Goal: Transaction & Acquisition: Purchase product/service

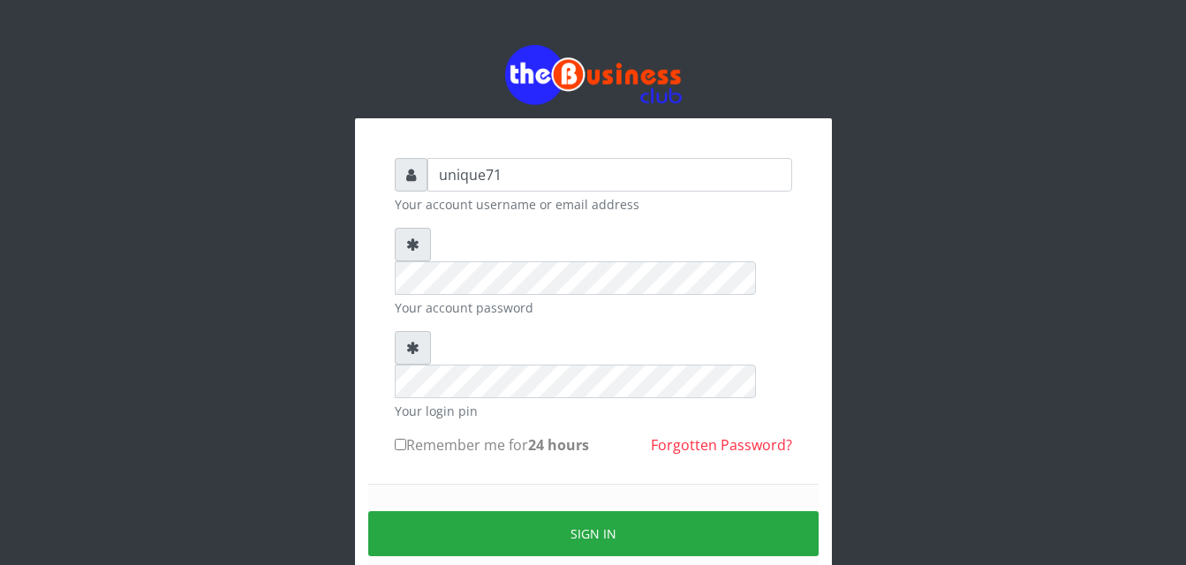
click at [278, 241] on div "unique71 Your account username or email address Your account password Your logi…" at bounding box center [593, 351] width 1007 height 702
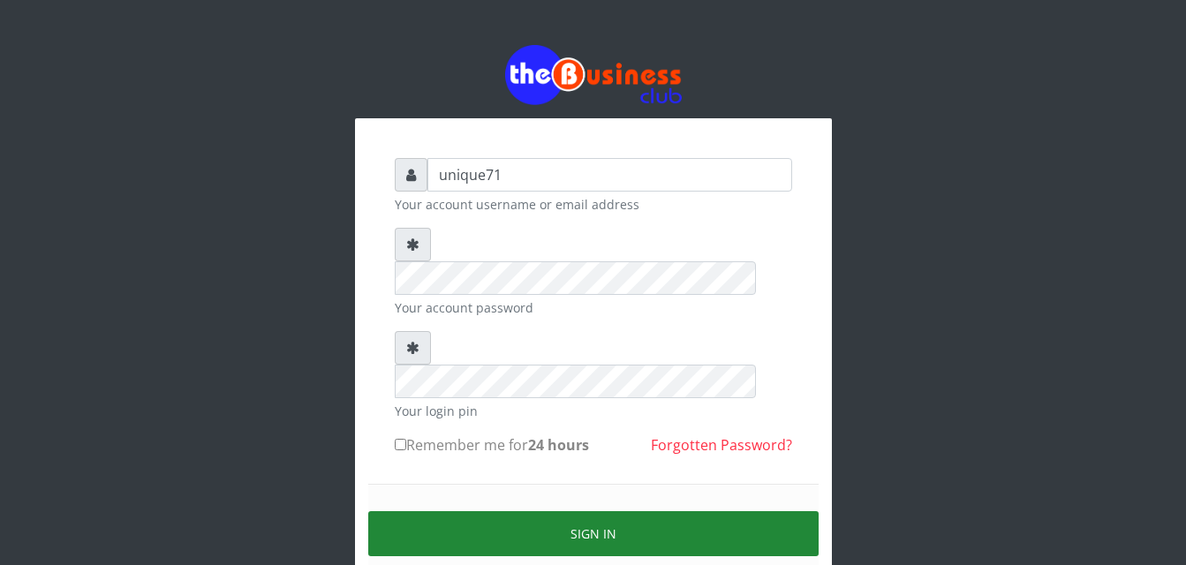
click at [518, 511] on button "Sign in" at bounding box center [593, 533] width 450 height 45
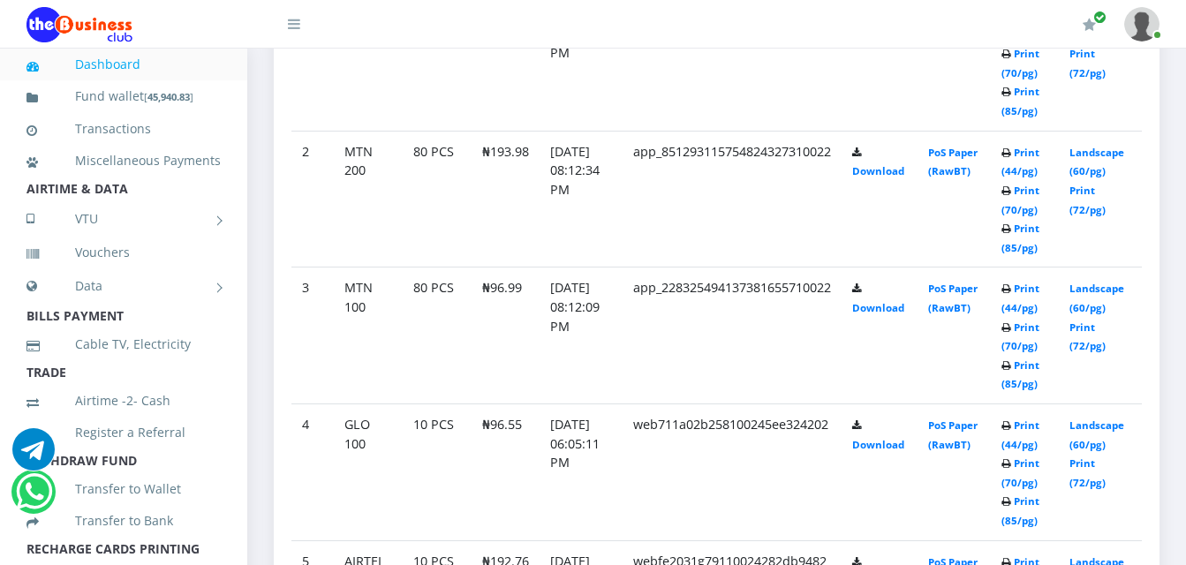
scroll to position [1164, 0]
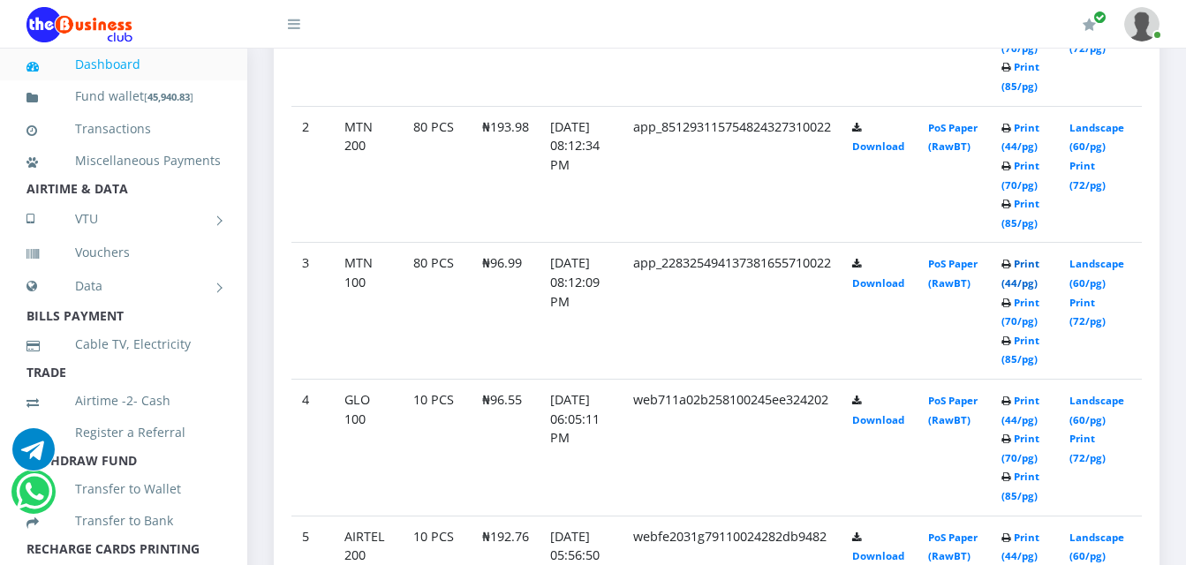
click at [1037, 264] on link "Print (44/pg)" at bounding box center [1021, 273] width 38 height 33
click at [1022, 276] on link "Print (44/pg)" at bounding box center [1021, 273] width 38 height 33
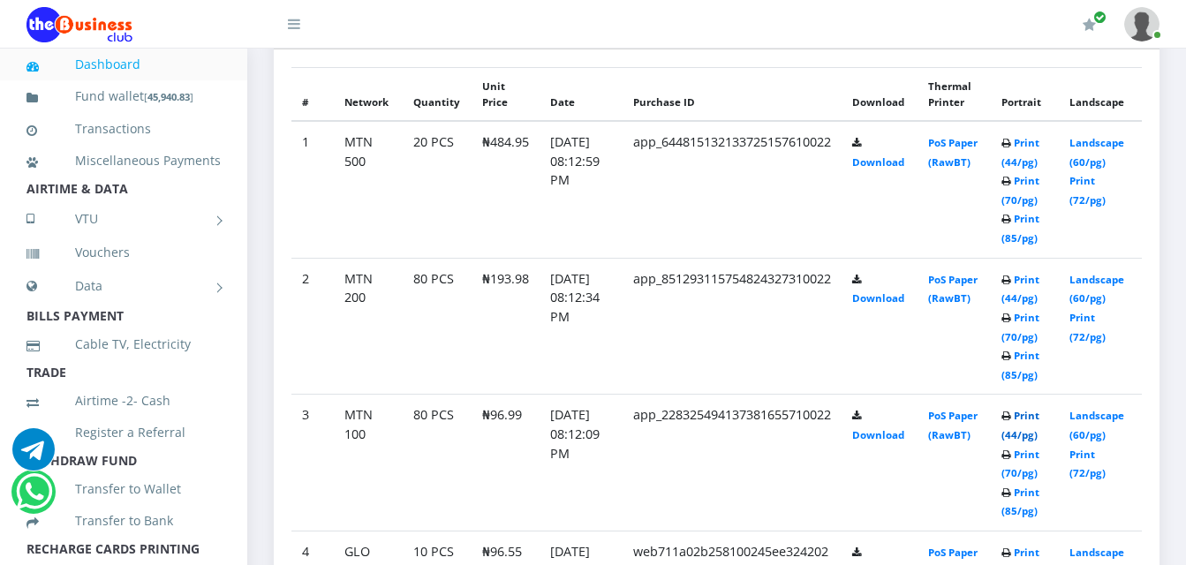
scroll to position [1038, 0]
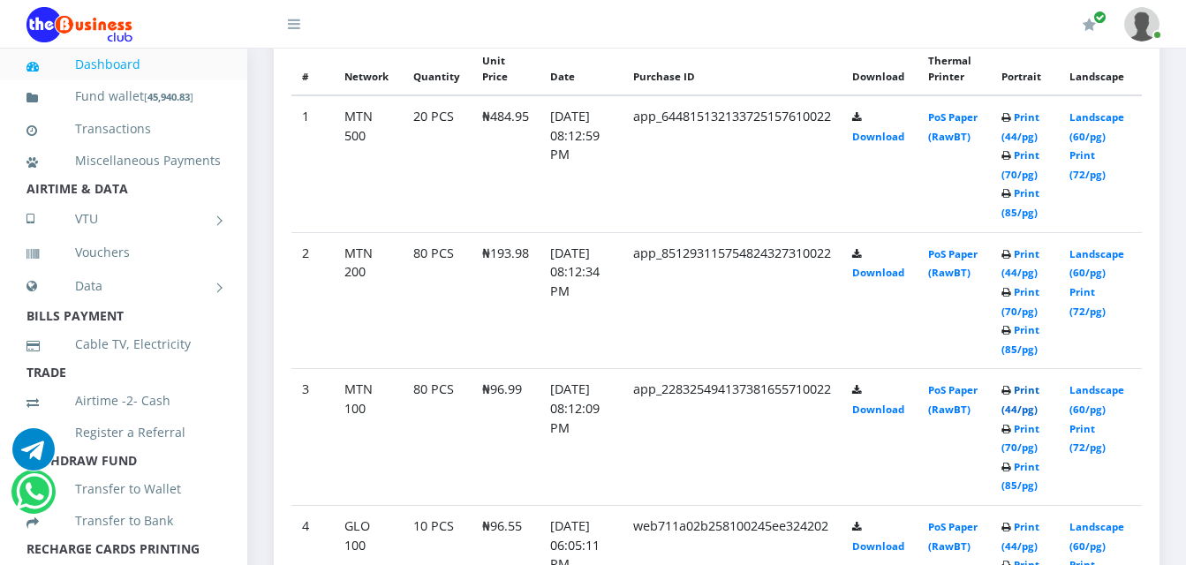
click at [1033, 390] on link "Print (44/pg)" at bounding box center [1021, 399] width 38 height 33
click at [1027, 388] on link "Print (44/pg)" at bounding box center [1021, 399] width 38 height 33
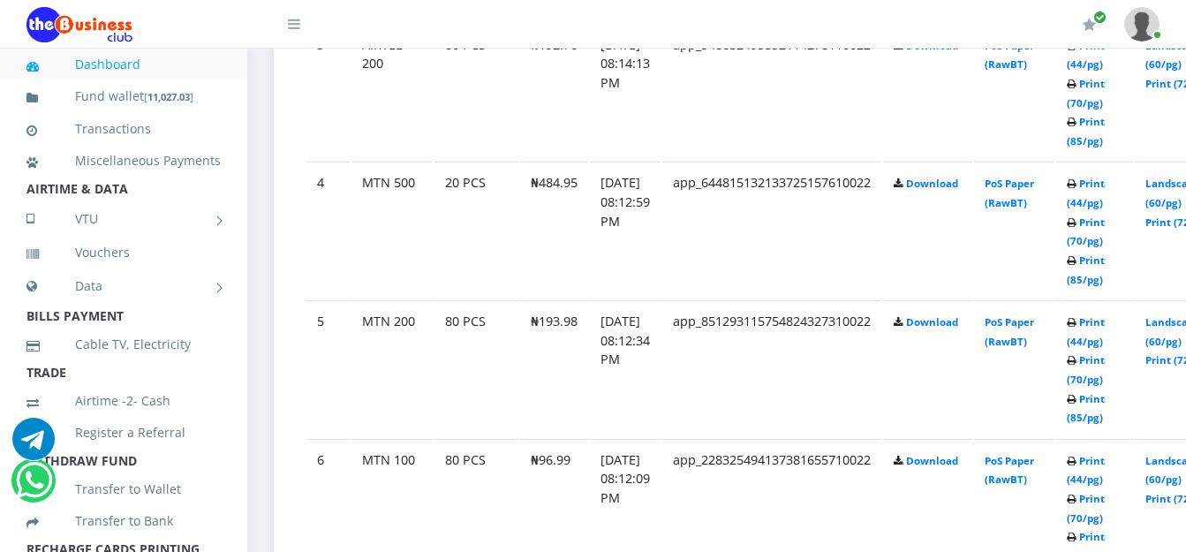
scroll to position [1378, 0]
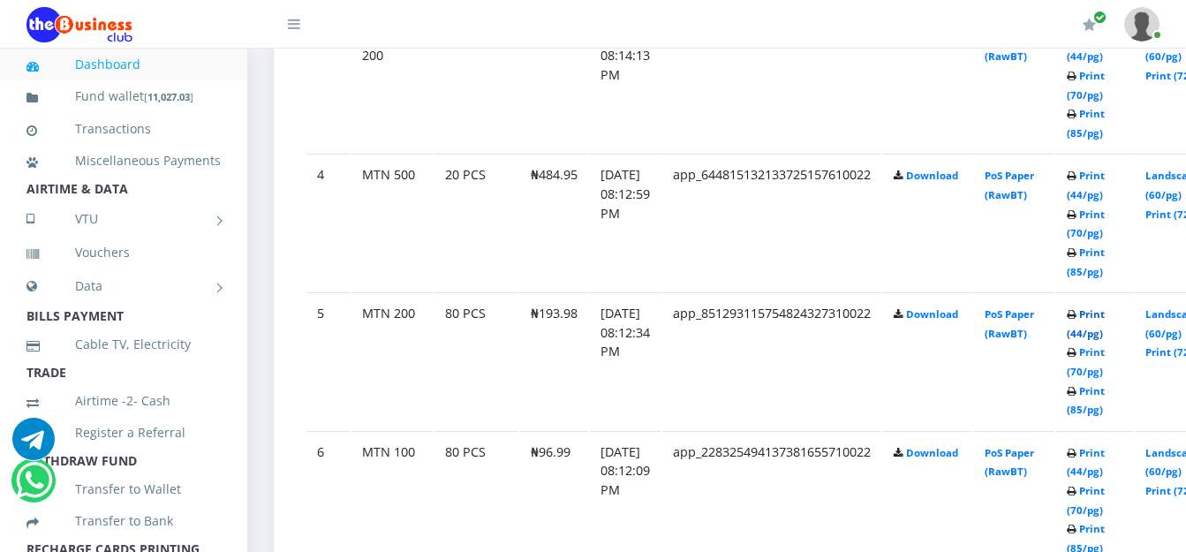
click at [1105, 321] on link "Print (44/pg)" at bounding box center [1086, 323] width 38 height 33
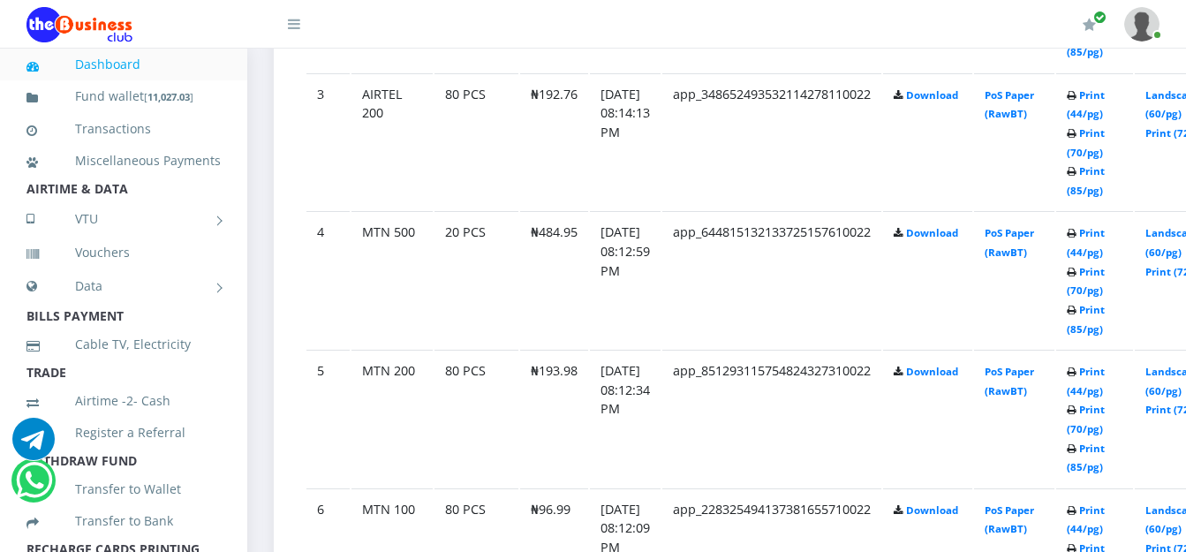
scroll to position [1378, 0]
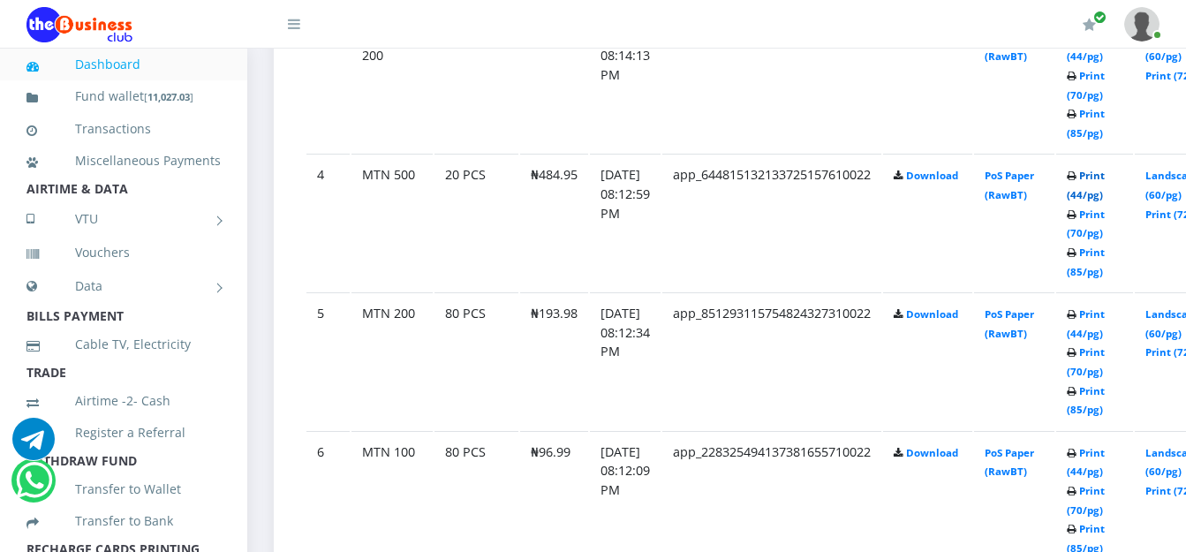
click at [1105, 179] on link "Print (44/pg)" at bounding box center [1086, 185] width 38 height 33
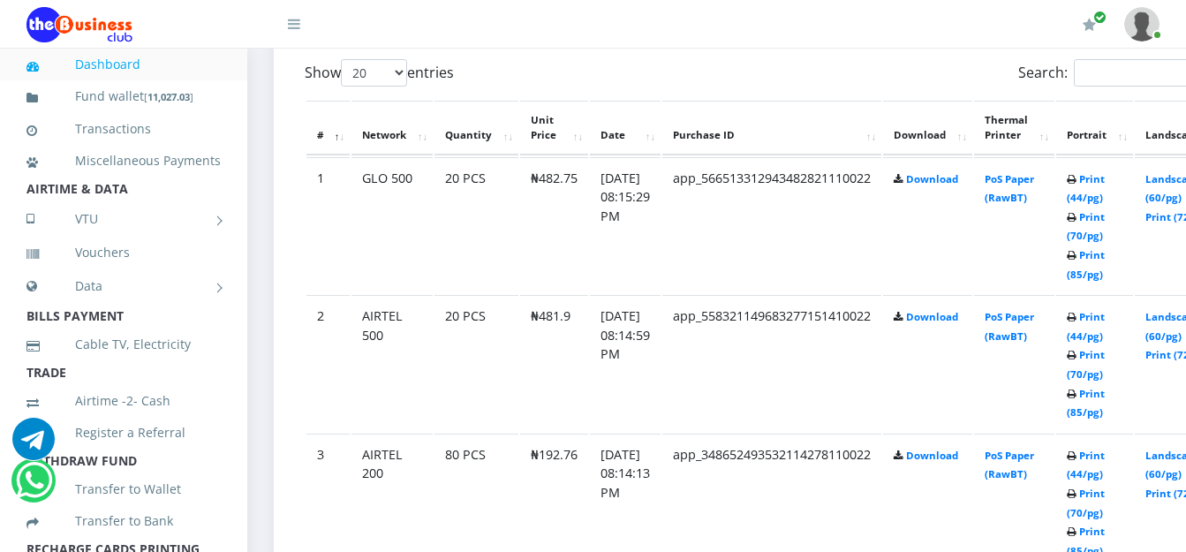
scroll to position [967, 0]
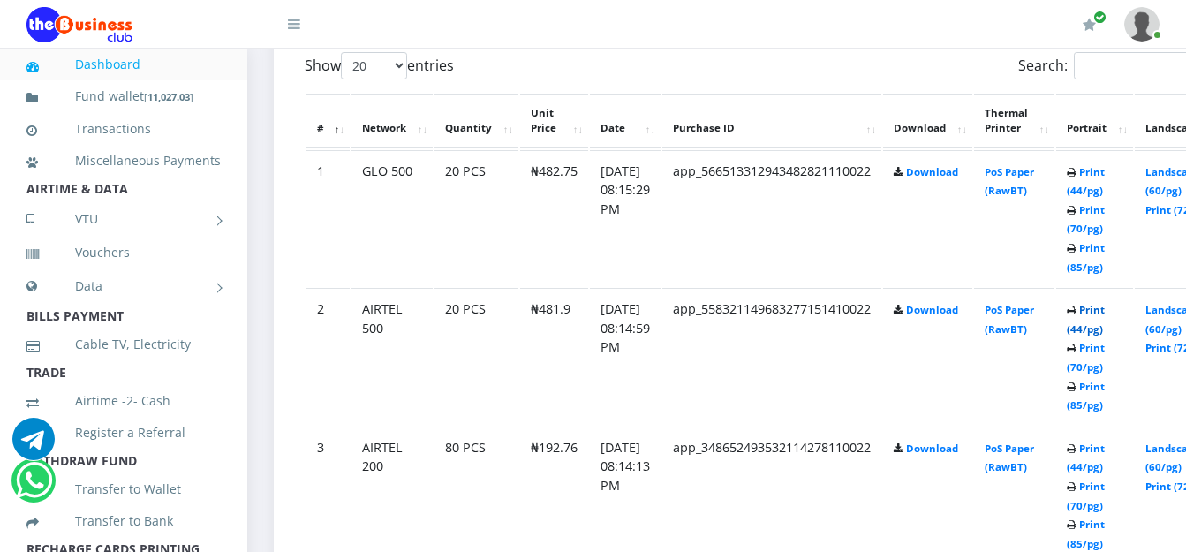
click at [1105, 314] on link "Print (44/pg)" at bounding box center [1086, 319] width 38 height 33
click at [1105, 453] on link "Print (44/pg)" at bounding box center [1086, 458] width 38 height 33
click at [1105, 190] on link "Print (44/pg)" at bounding box center [1086, 181] width 38 height 33
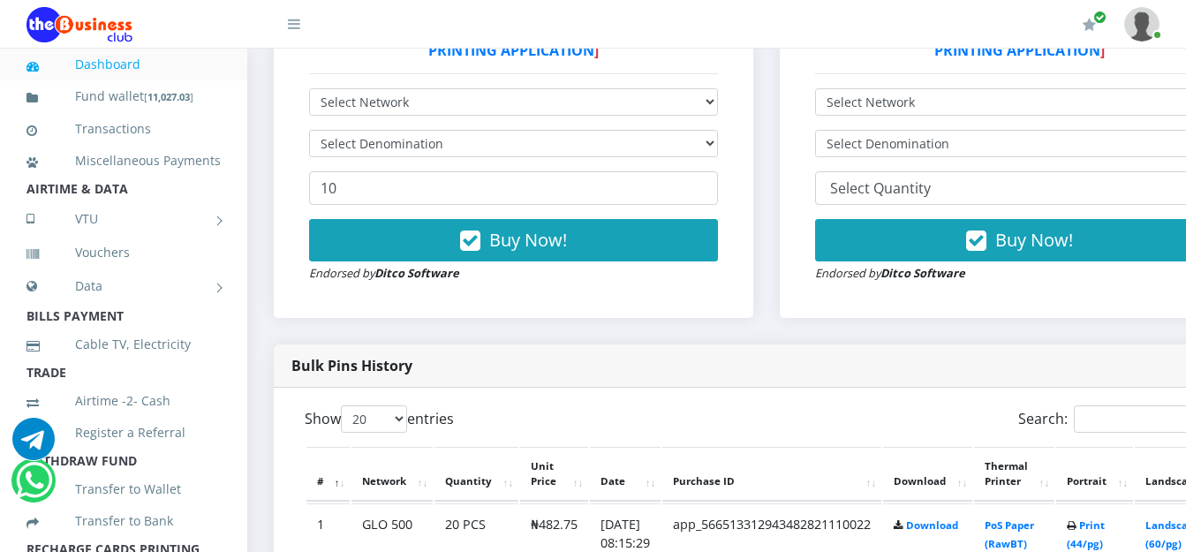
scroll to position [607, 0]
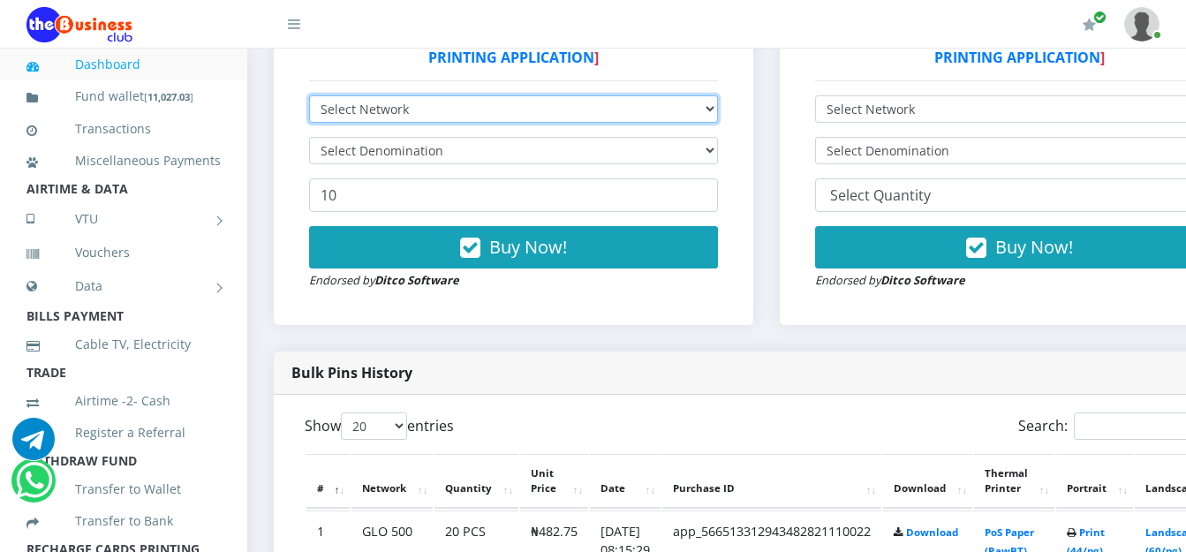
click at [505, 113] on select "Select Network MTN Globacom 9Mobile Airtel" at bounding box center [513, 108] width 409 height 27
select select "MTN"
click at [309, 99] on select "Select Network MTN Globacom 9Mobile Airtel" at bounding box center [513, 108] width 409 height 27
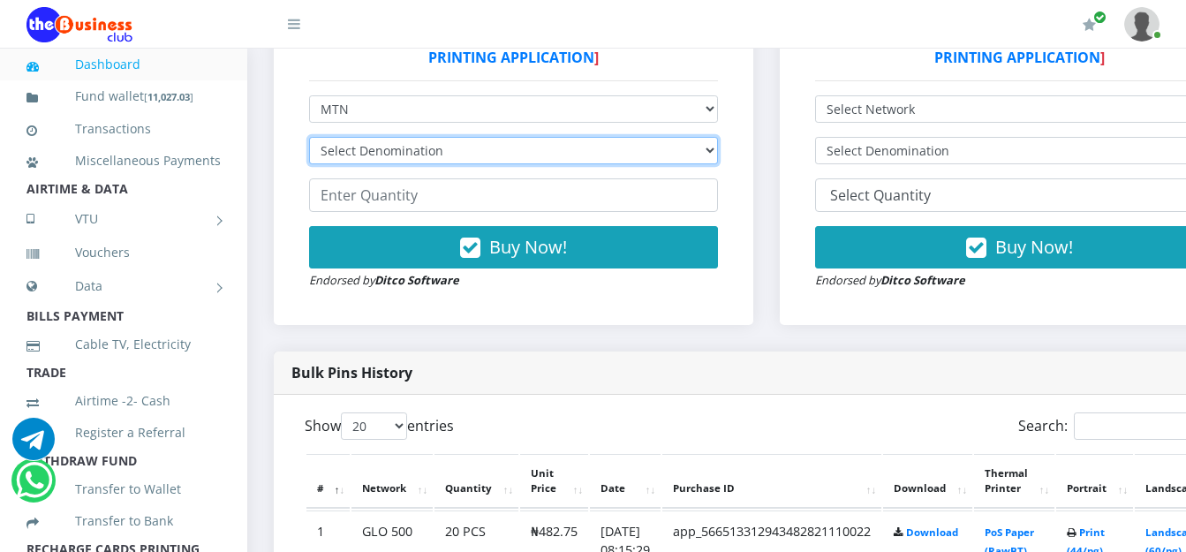
click at [480, 160] on select "Select Denomination MTN NGN100 - ₦96.99 MTN NGN200 - ₦193.98 MTN NGN400 - ₦387.…" at bounding box center [513, 150] width 409 height 27
select select "484.95-500"
click at [309, 140] on select "Select Denomination MTN NGN100 - ₦96.99 MTN NGN200 - ₦193.98 MTN NGN400 - ₦387.…" at bounding box center [513, 150] width 409 height 27
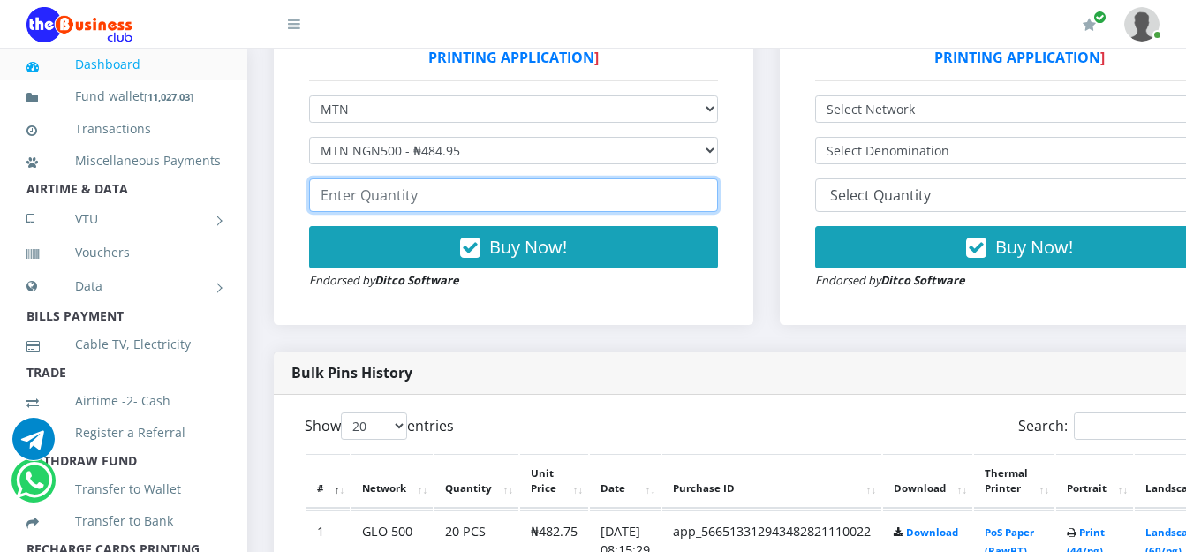
click at [463, 204] on input "number" at bounding box center [513, 195] width 409 height 34
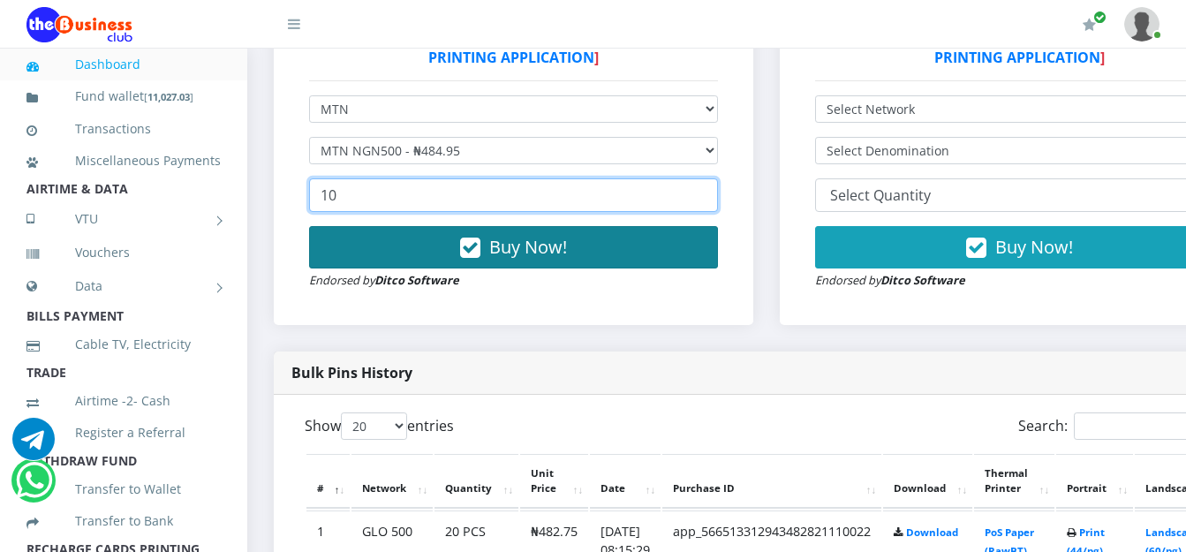
type input "10"
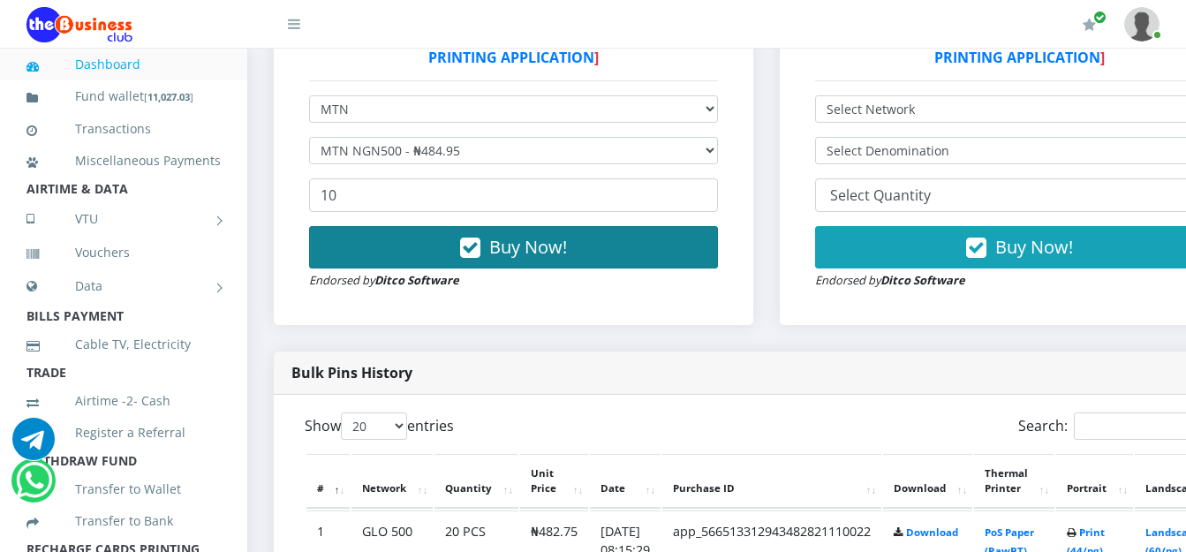
click at [542, 249] on span "Buy Now!" at bounding box center [528, 247] width 78 height 24
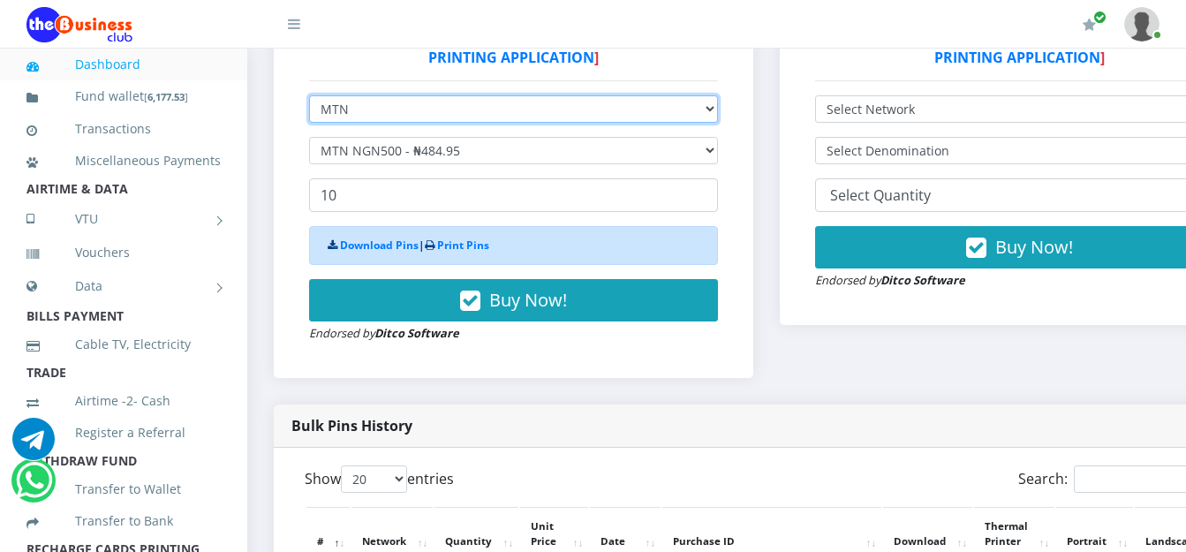
click at [508, 103] on select "Select Network MTN Globacom 9Mobile Airtel" at bounding box center [513, 108] width 409 height 27
select select "Airtel"
click at [309, 99] on select "Select Network MTN Globacom 9Mobile Airtel" at bounding box center [513, 108] width 409 height 27
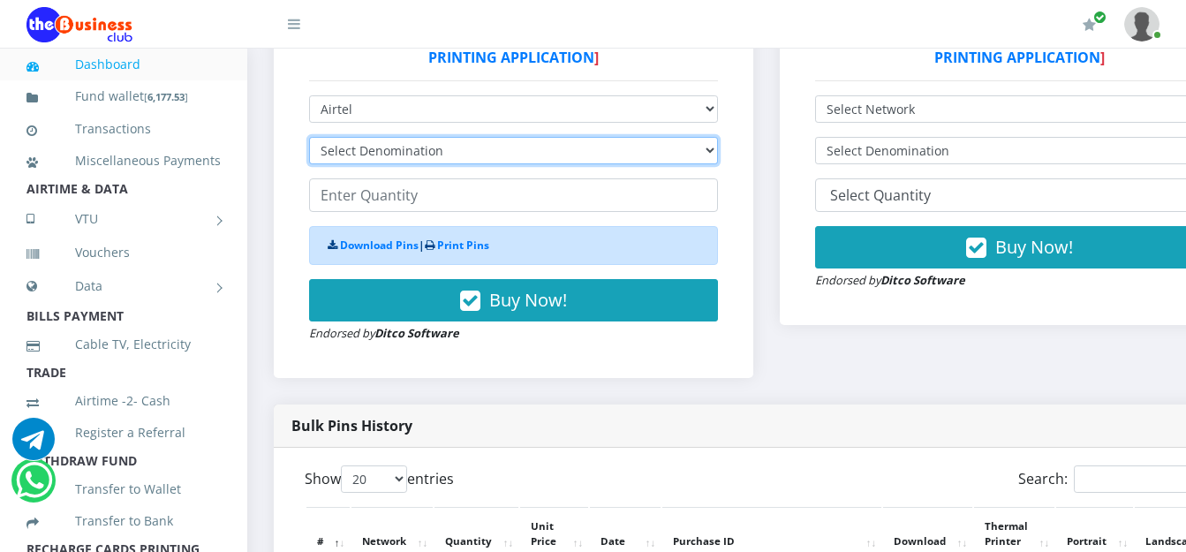
click at [473, 161] on select "Select Denomination Airtel NGN100 - ₦96.38 Airtel NGN200 - ₦192.76 Airtel NGN50…" at bounding box center [513, 150] width 409 height 27
select select "481.9-500"
click at [309, 140] on select "Select Denomination Airtel NGN100 - ₦96.38 Airtel NGN200 - ₦192.76 Airtel NGN50…" at bounding box center [513, 150] width 409 height 27
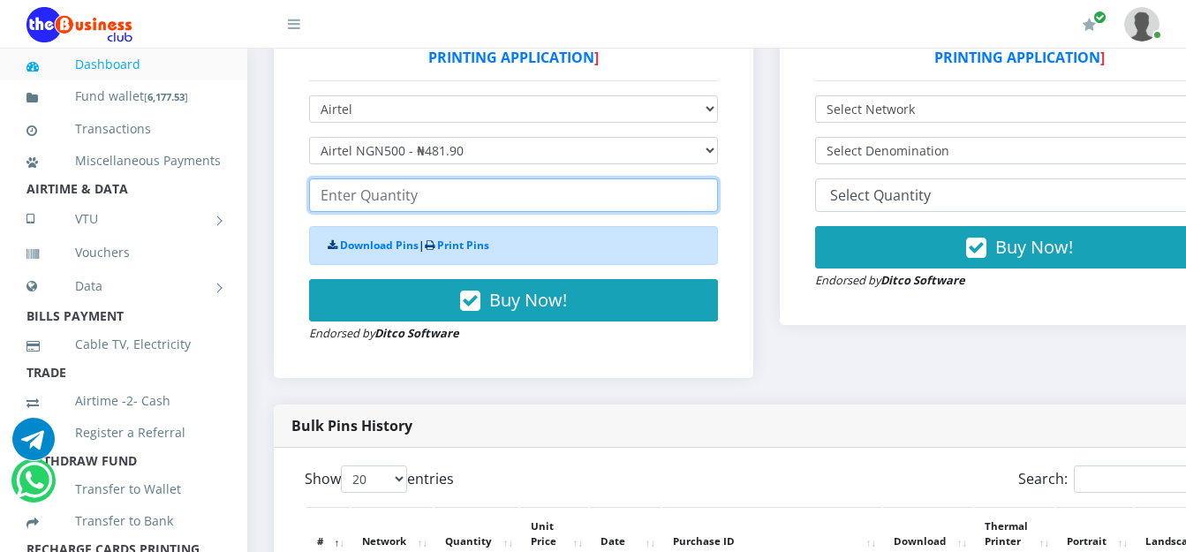
click at [440, 194] on input "number" at bounding box center [513, 195] width 409 height 34
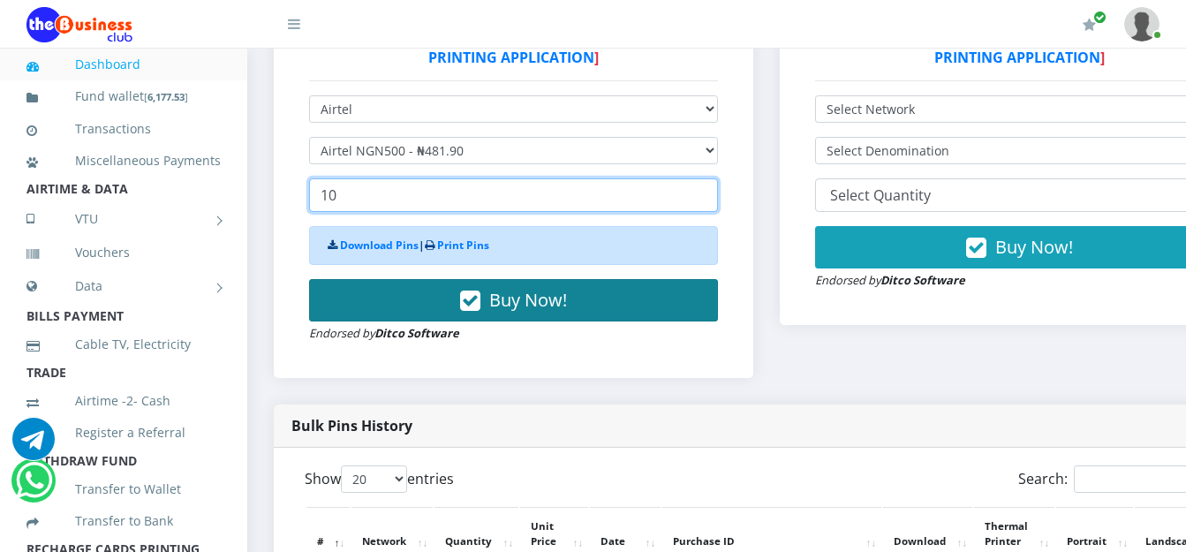
type input "10"
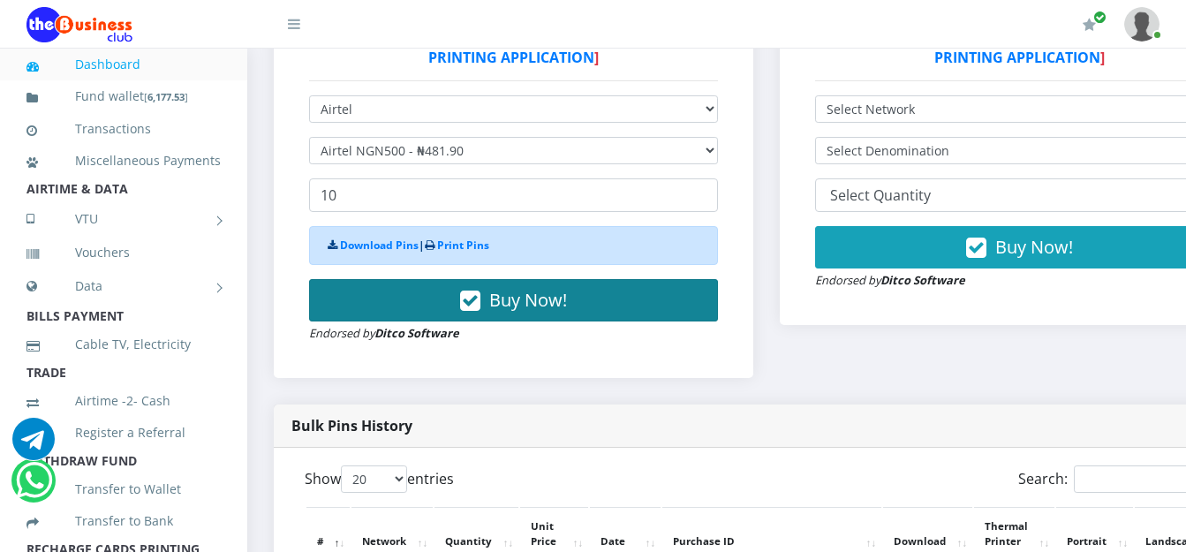
click at [436, 303] on button "Buy Now!" at bounding box center [513, 300] width 409 height 42
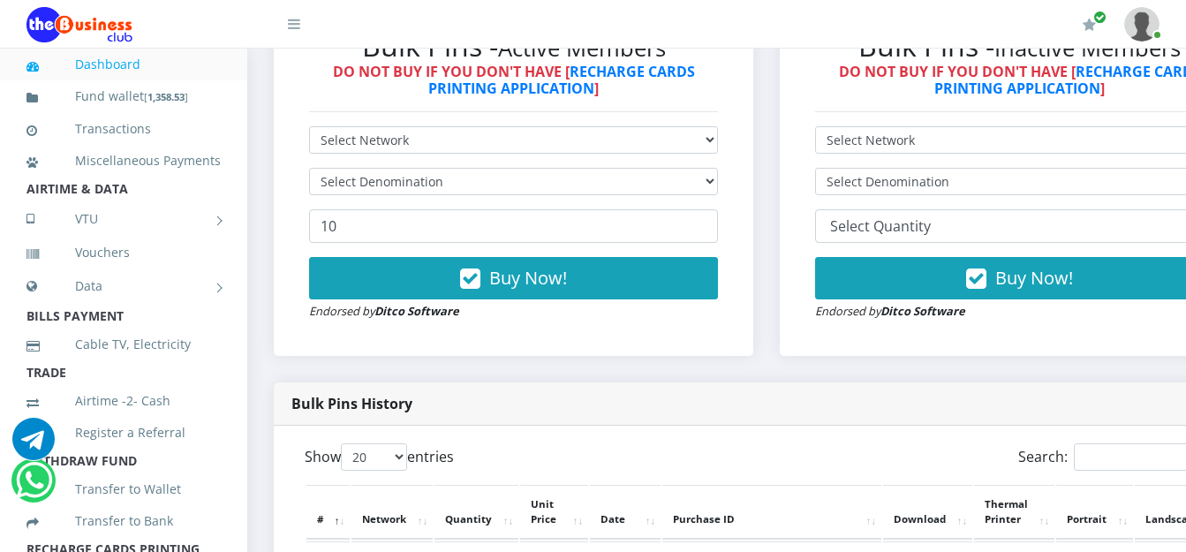
scroll to position [612, 0]
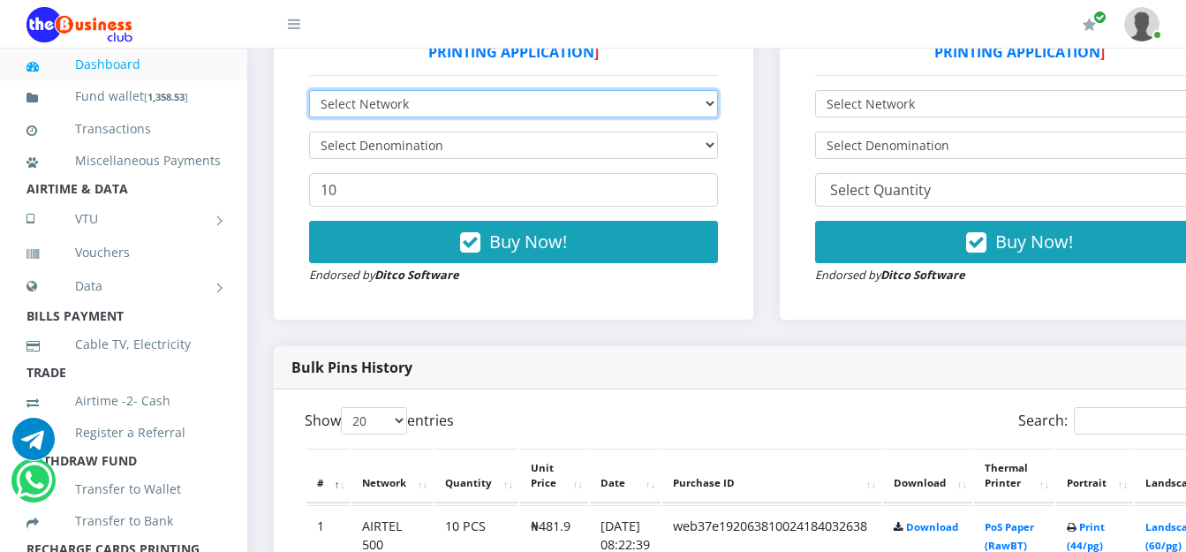
click at [654, 108] on select "Select Network MTN Globacom 9Mobile Airtel" at bounding box center [513, 103] width 409 height 27
select select "Airtel"
click at [309, 94] on select "Select Network MTN Globacom 9Mobile Airtel" at bounding box center [513, 103] width 409 height 27
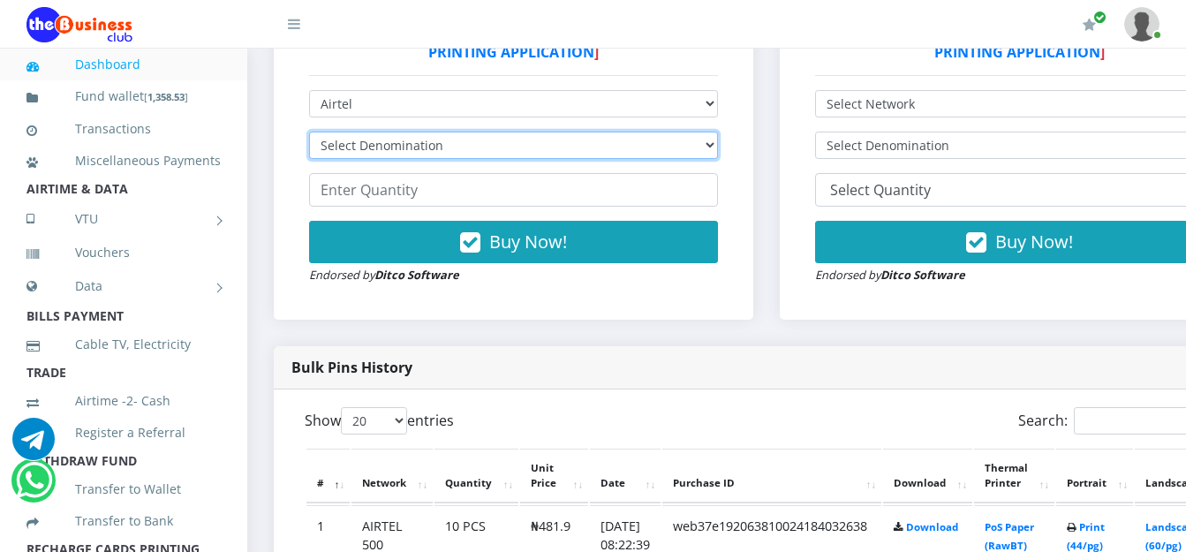
click at [457, 153] on select "Select Denomination Airtel NGN100 - ₦96.38 Airtel NGN200 - ₦192.76 Airtel NGN50…" at bounding box center [513, 145] width 409 height 27
select select "96.38-100"
click at [309, 135] on select "Select Denomination Airtel NGN100 - ₦96.38 Airtel NGN200 - ₦192.76 Airtel NGN50…" at bounding box center [513, 145] width 409 height 27
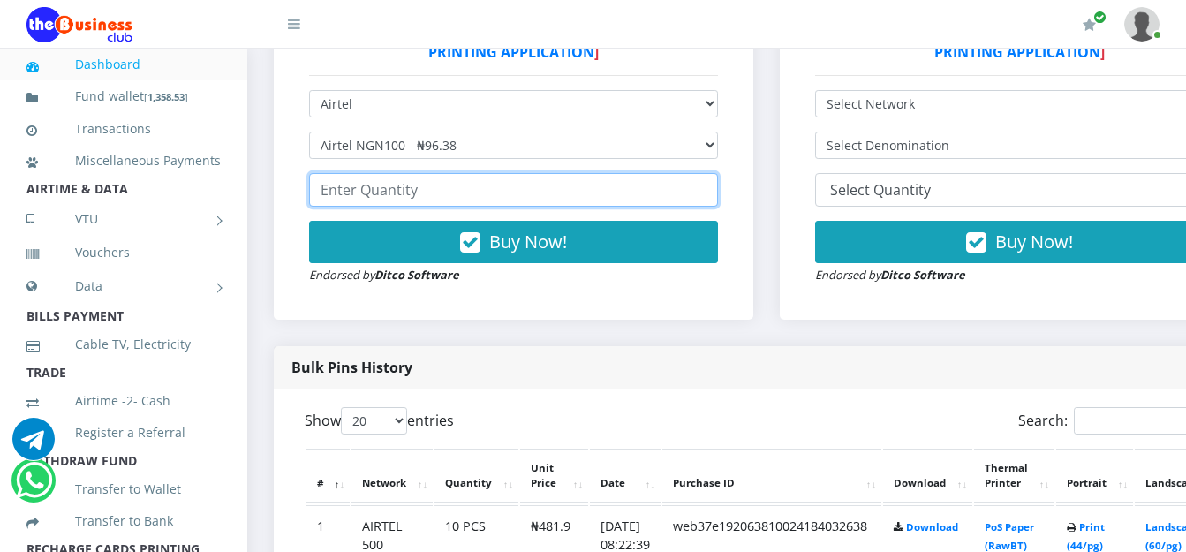
click at [354, 196] on input "number" at bounding box center [513, 190] width 409 height 34
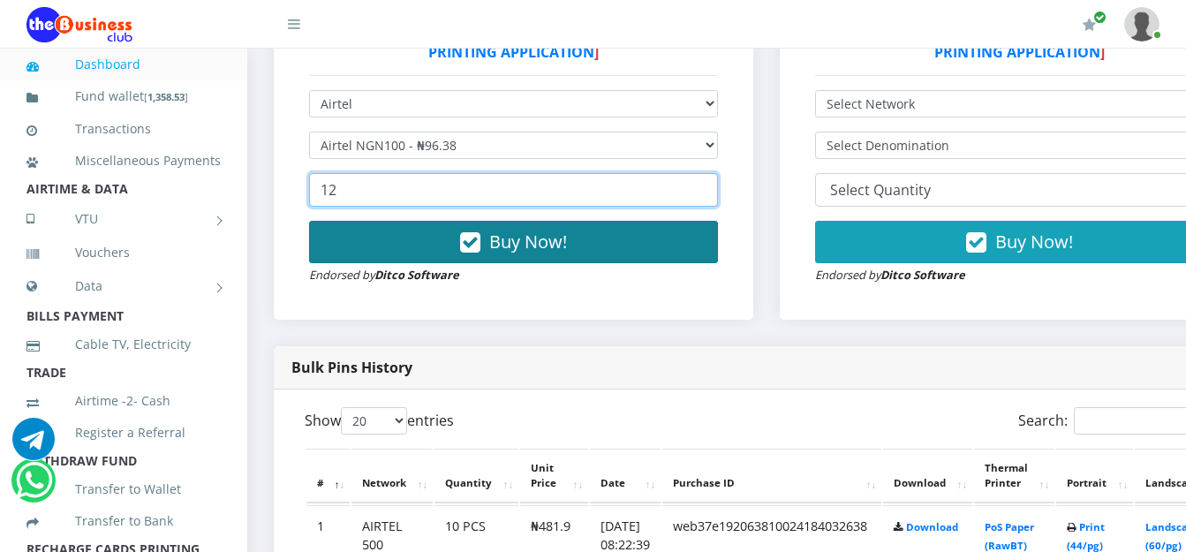
type input "12"
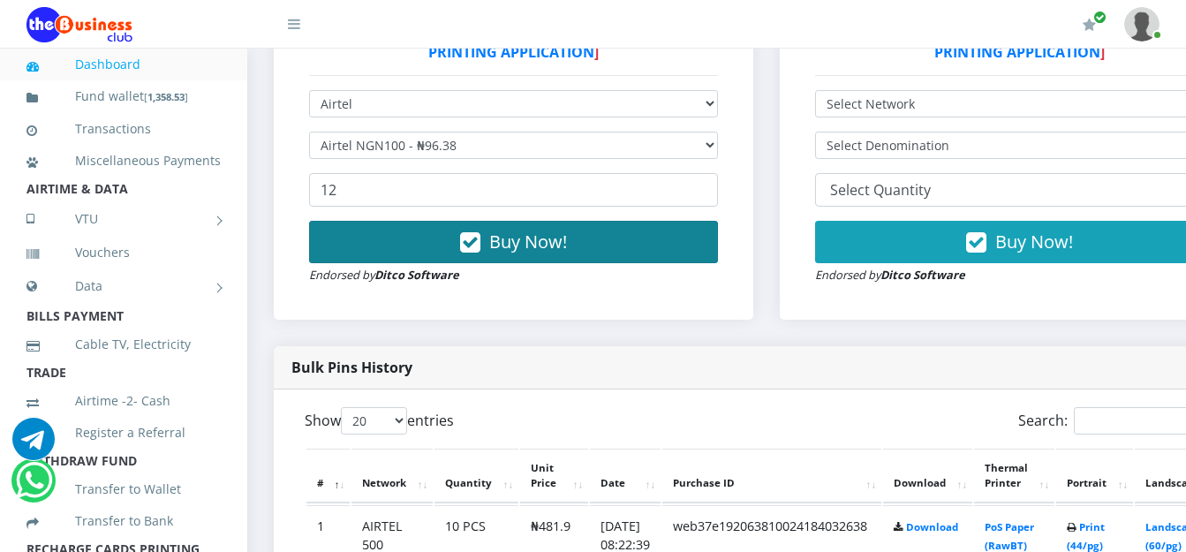
click at [417, 248] on button "Buy Now!" at bounding box center [513, 242] width 409 height 42
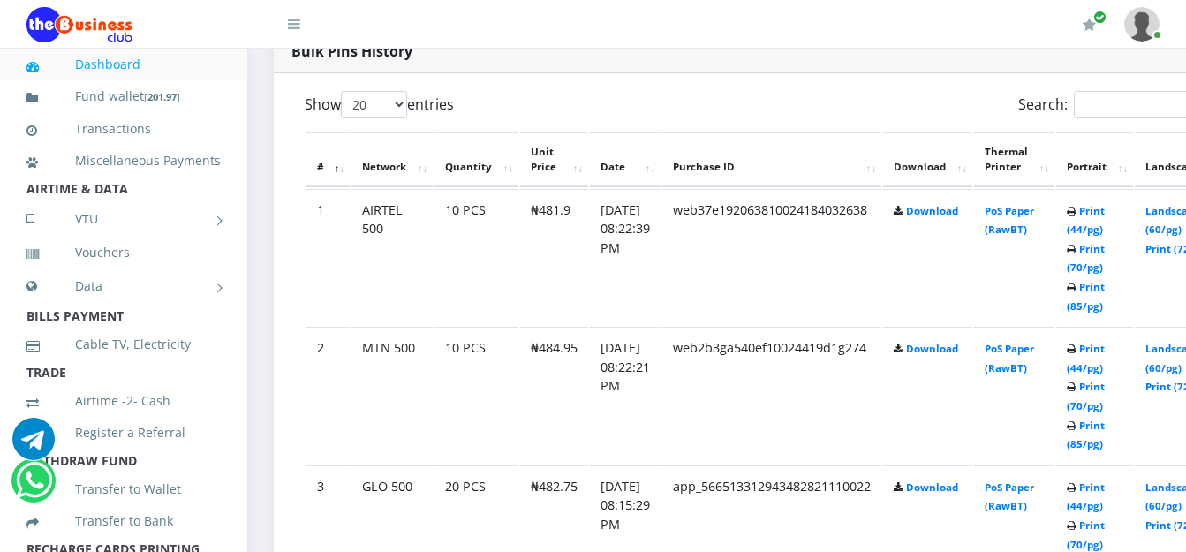
scroll to position [1001, 0]
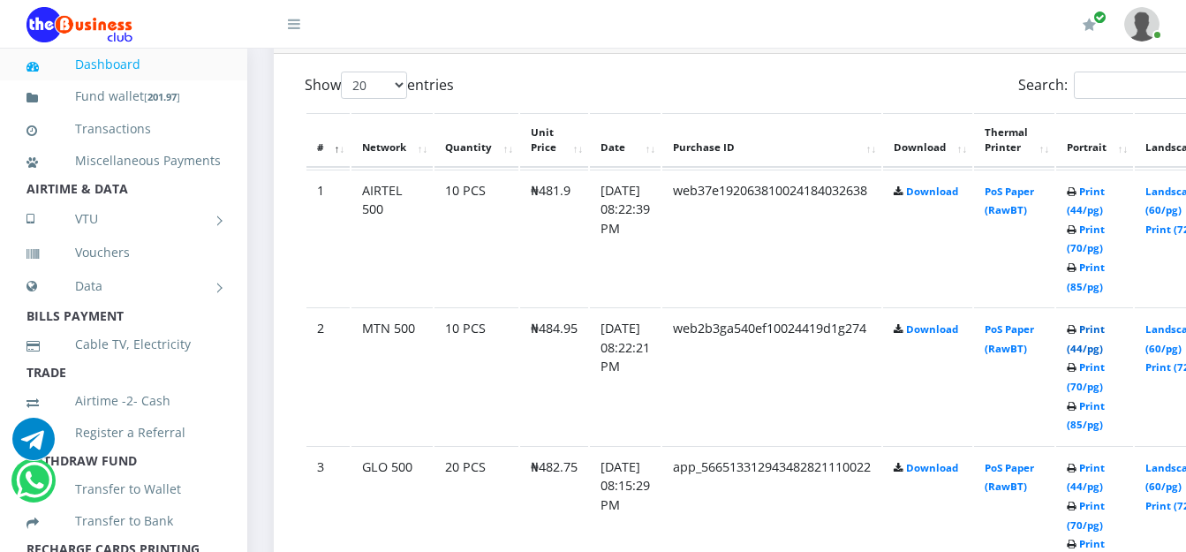
click at [1105, 329] on link "Print (44/pg)" at bounding box center [1086, 338] width 38 height 33
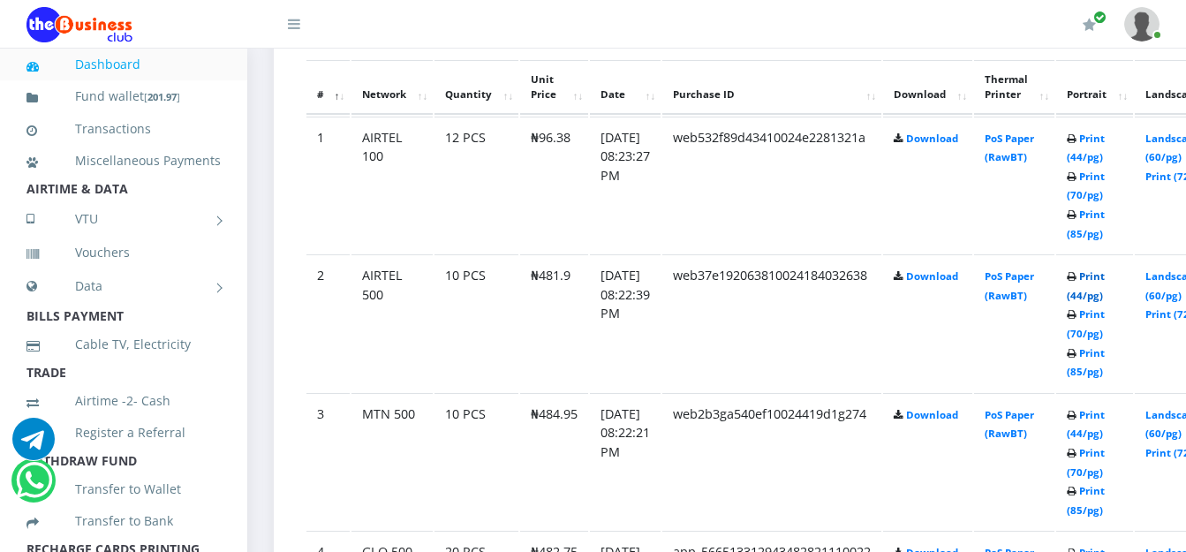
click at [1105, 278] on link "Print (44/pg)" at bounding box center [1086, 285] width 38 height 33
click at [1105, 138] on link "Print (44/pg)" at bounding box center [1086, 148] width 38 height 33
